Goal: Task Accomplishment & Management: Use online tool/utility

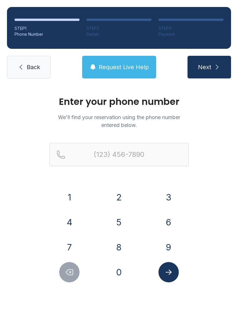
click at [169, 200] on button "3" at bounding box center [169, 197] width 20 height 20
click at [173, 223] on button "6" at bounding box center [169, 222] width 20 height 20
click at [122, 221] on button "5" at bounding box center [119, 222] width 20 height 20
click at [121, 250] on button "8" at bounding box center [119, 247] width 20 height 20
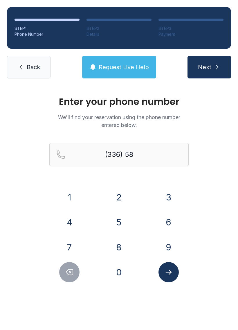
click at [119, 282] on button "0" at bounding box center [119, 272] width 20 height 20
click at [172, 189] on button "3" at bounding box center [169, 197] width 20 height 20
click at [114, 257] on div "1 2 3 4 5 6 7 8 9 0" at bounding box center [118, 234] width 139 height 95
click at [168, 195] on button "3" at bounding box center [169, 197] width 20 height 20
click at [67, 227] on button "4" at bounding box center [69, 222] width 20 height 20
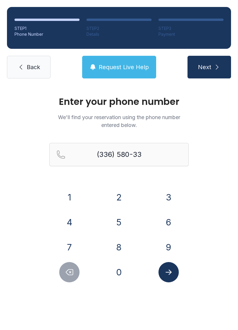
type input "(336) 580-334"
click at [166, 275] on icon "Submit lookup form" at bounding box center [168, 272] width 9 height 9
